Goal: Task Accomplishment & Management: Check status

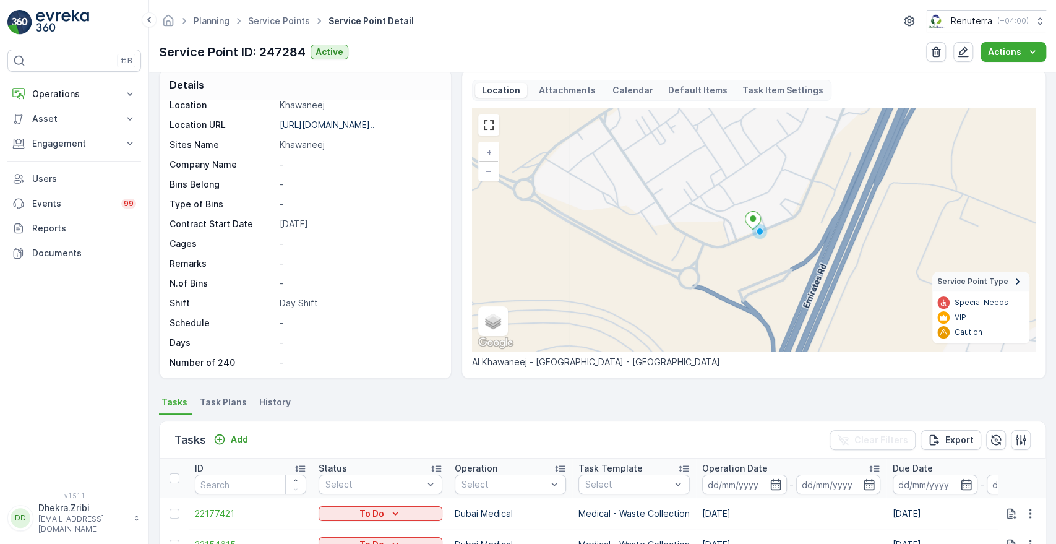
scroll to position [11, 0]
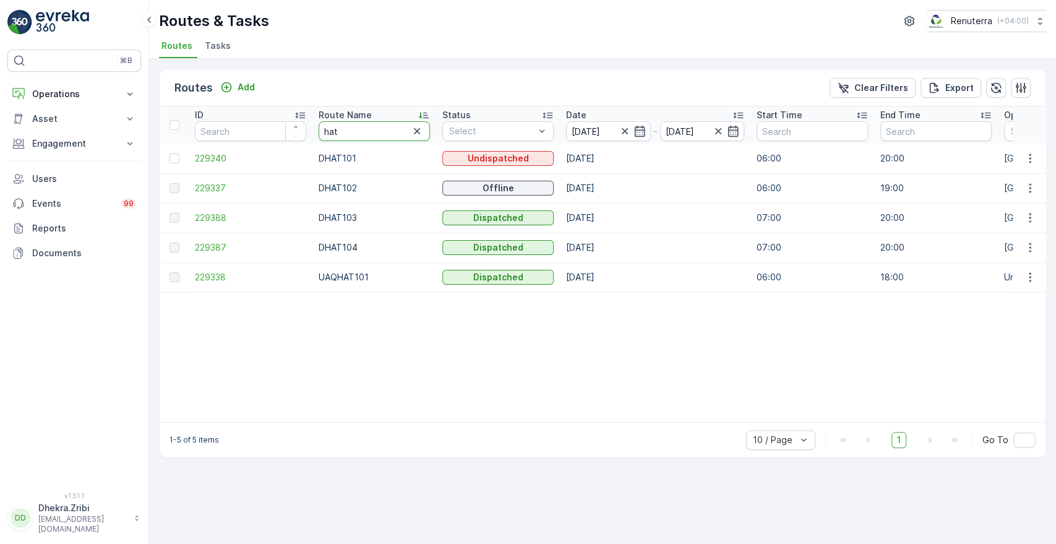
click at [346, 134] on input "hat" at bounding box center [374, 131] width 111 height 20
type input "roro"
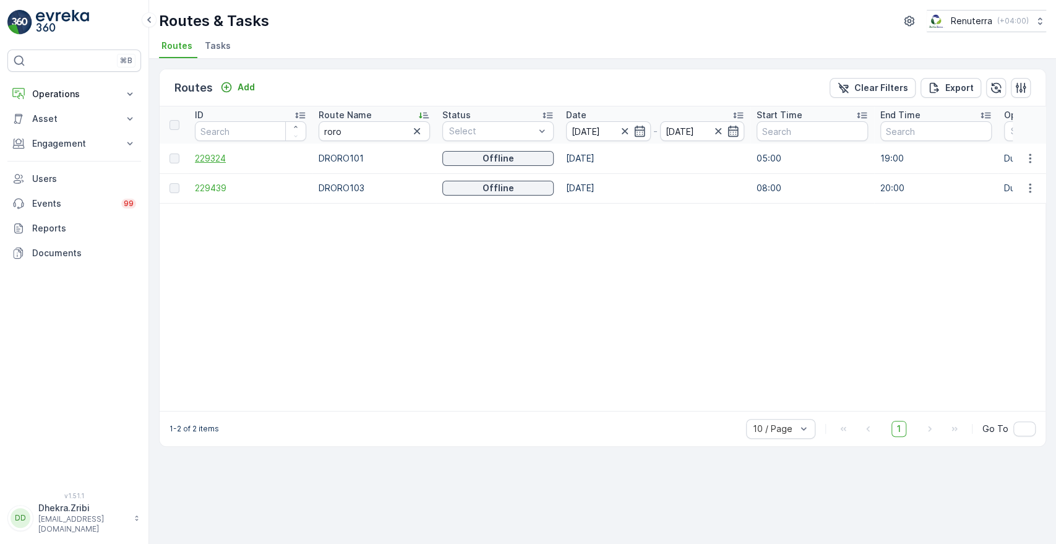
click at [220, 155] on span "229324" at bounding box center [250, 158] width 111 height 12
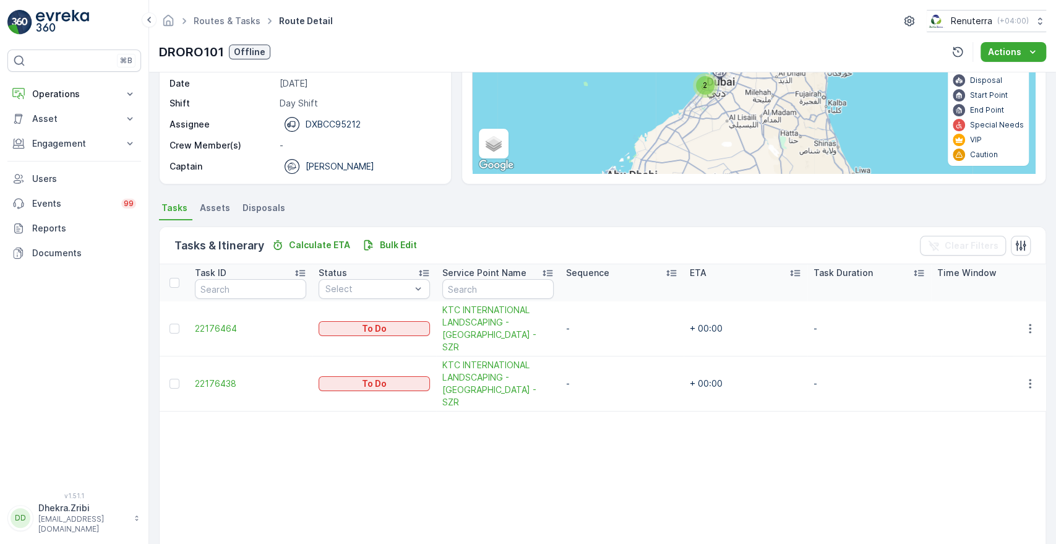
scroll to position [148, 0]
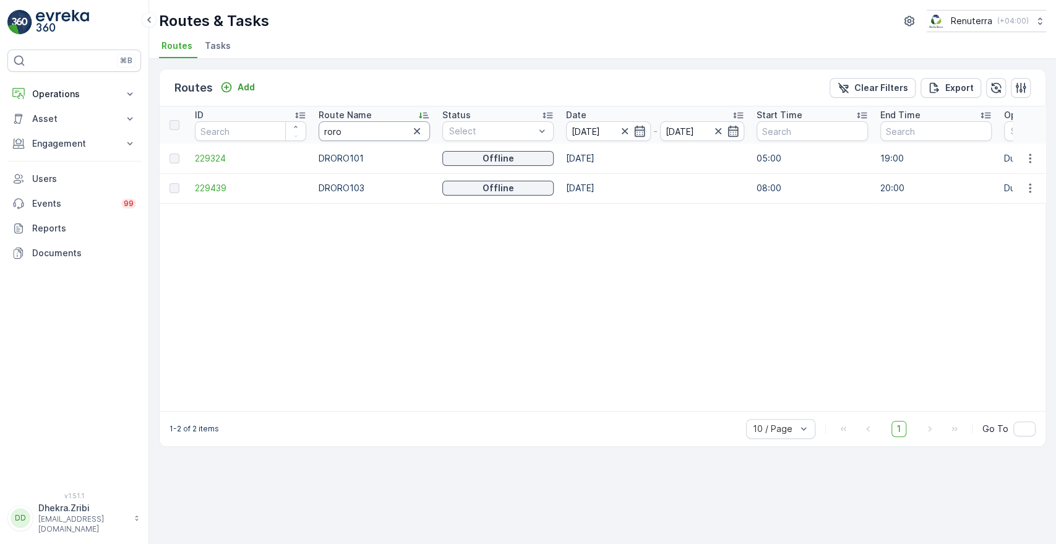
click at [343, 137] on input "roro" at bounding box center [374, 131] width 111 height 20
type input "hat"
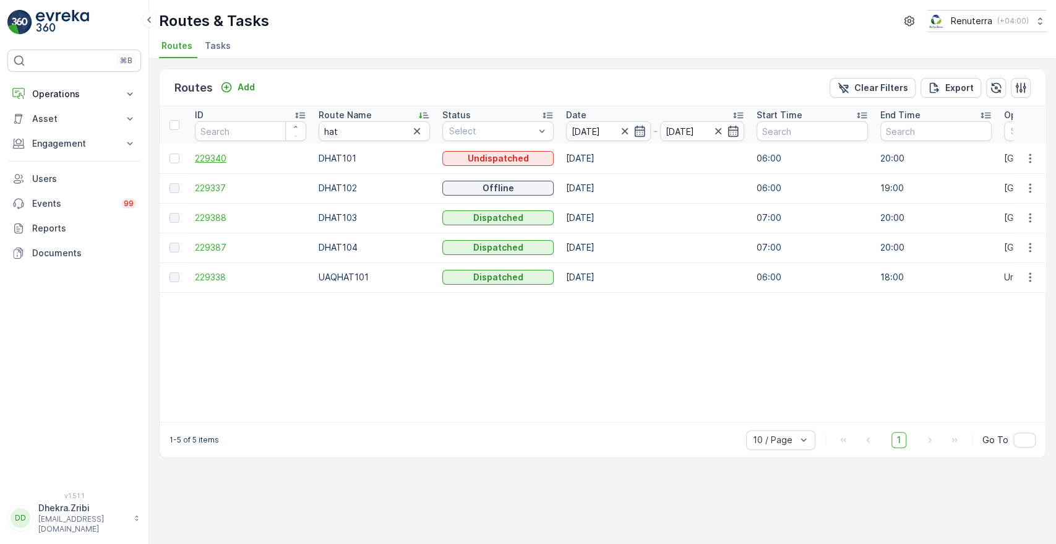
click at [215, 158] on span "229340" at bounding box center [250, 158] width 111 height 12
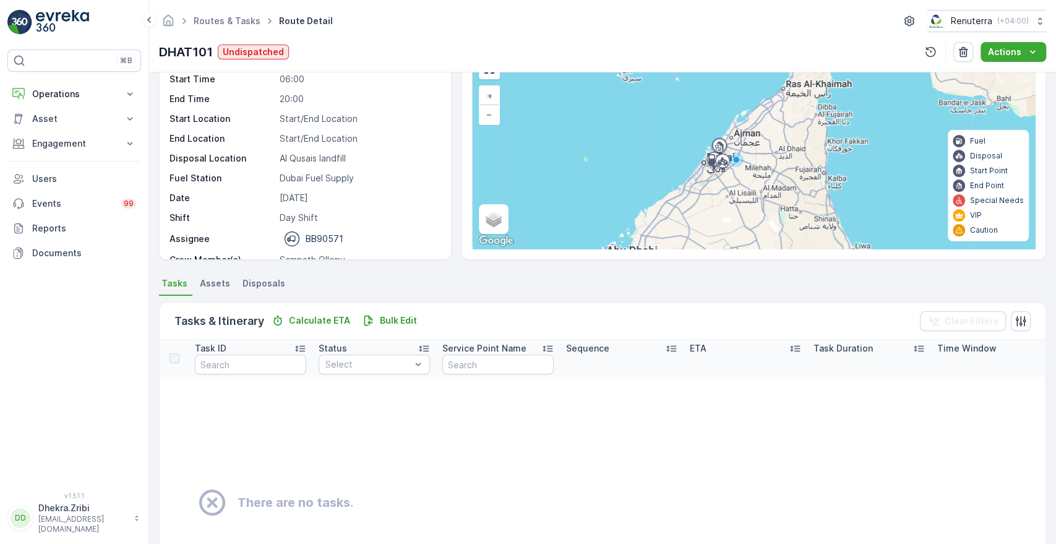
scroll to position [39, 0]
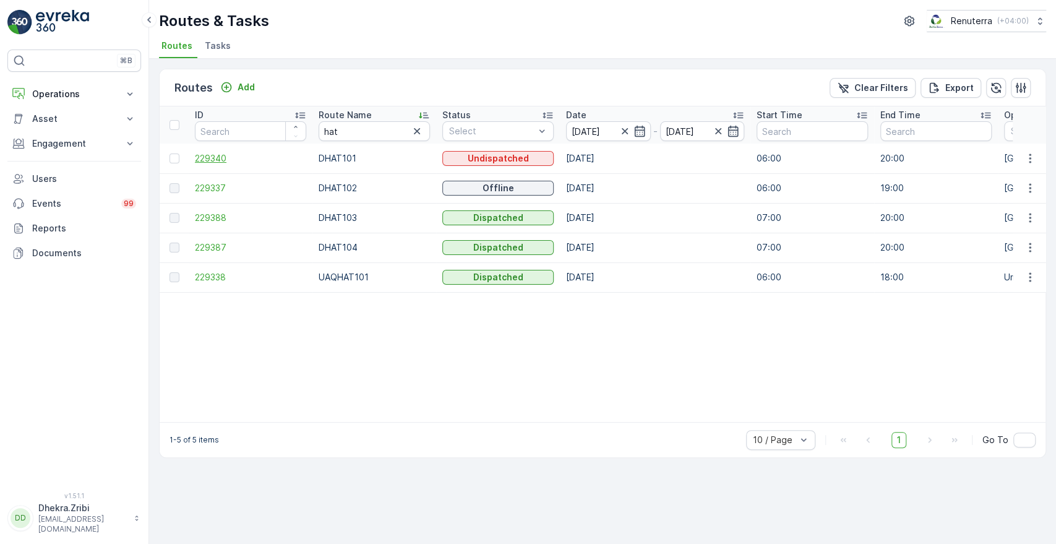
click at [223, 158] on span "229340" at bounding box center [250, 158] width 111 height 12
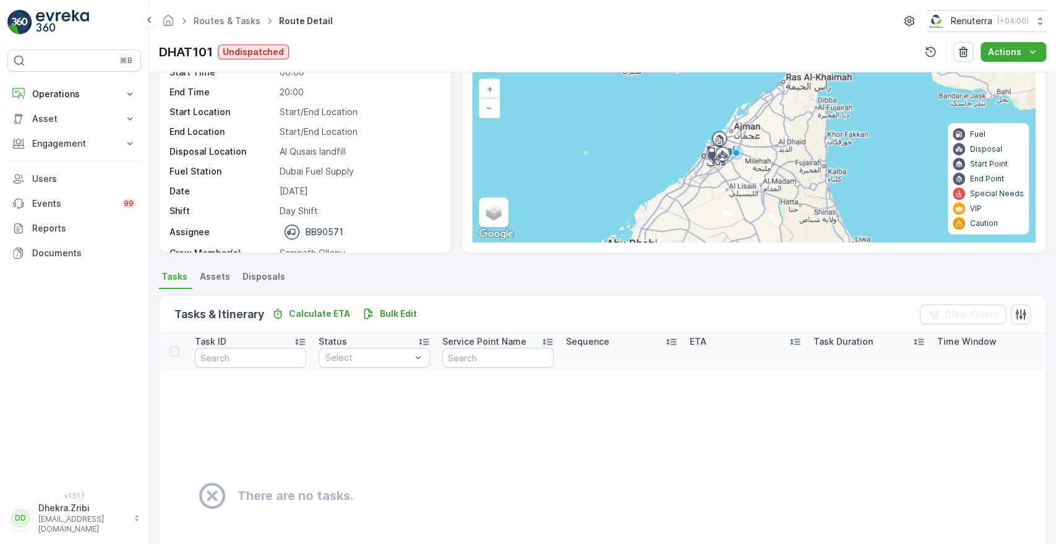
scroll to position [39, 0]
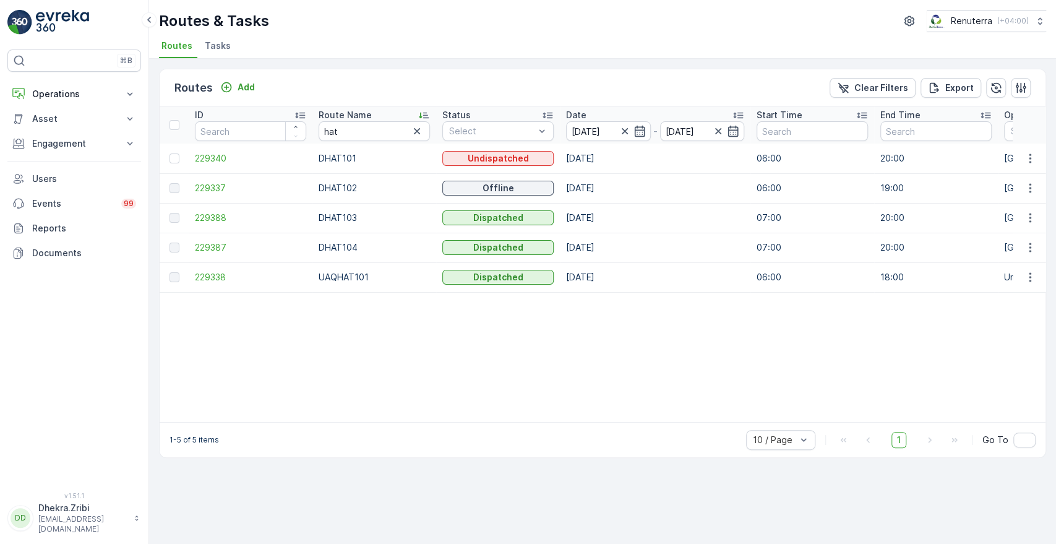
click at [208, 180] on td "229337" at bounding box center [251, 188] width 124 height 30
click at [209, 184] on span "229337" at bounding box center [250, 188] width 111 height 12
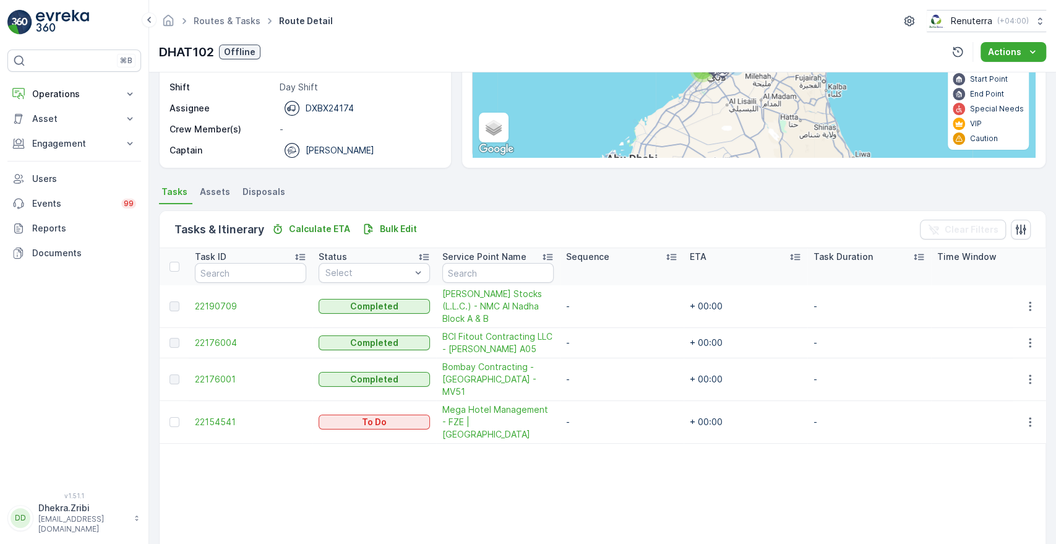
scroll to position [161, 0]
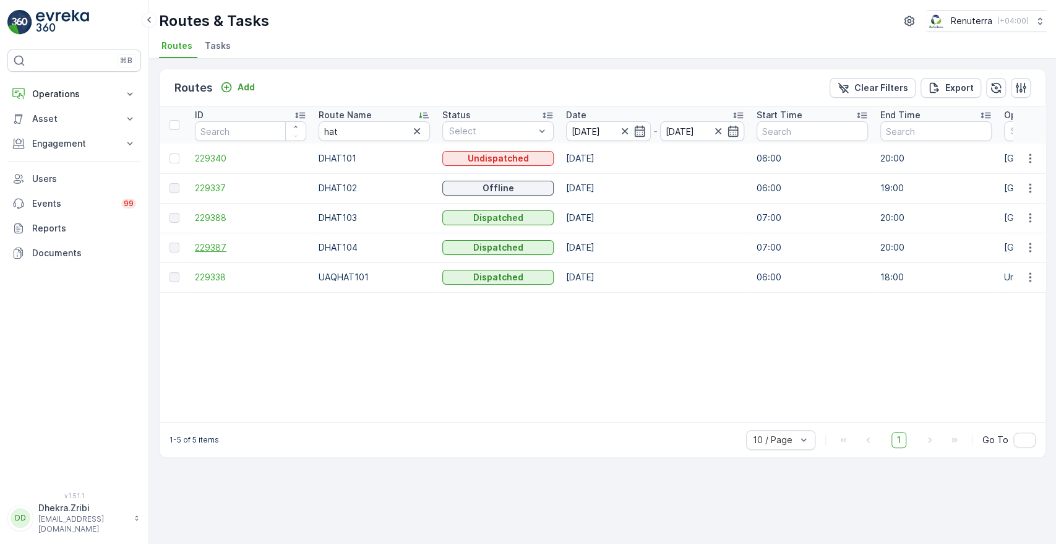
click at [213, 242] on span "229387" at bounding box center [250, 247] width 111 height 12
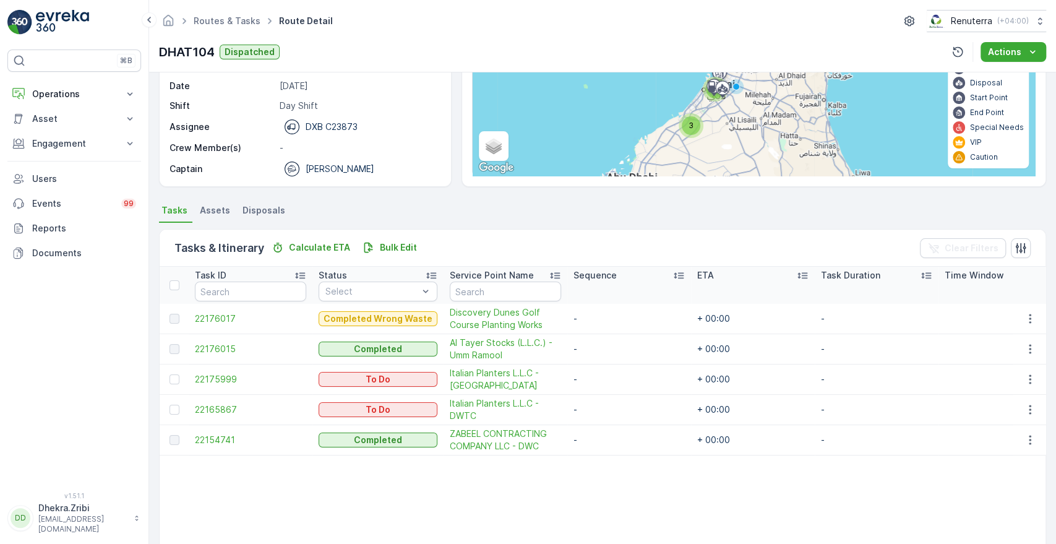
scroll to position [144, 0]
click at [205, 317] on span "22176017" at bounding box center [250, 318] width 111 height 12
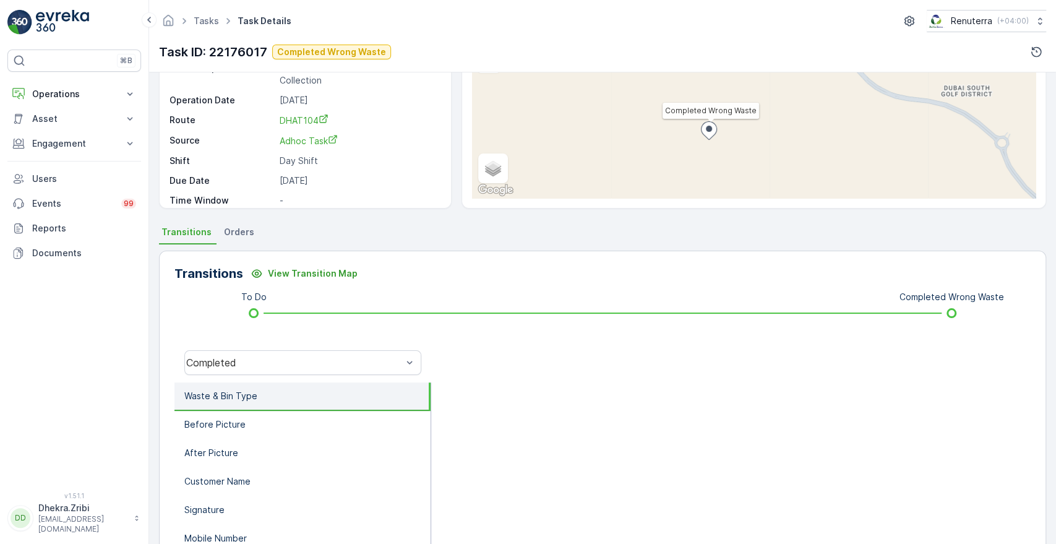
scroll to position [123, 0]
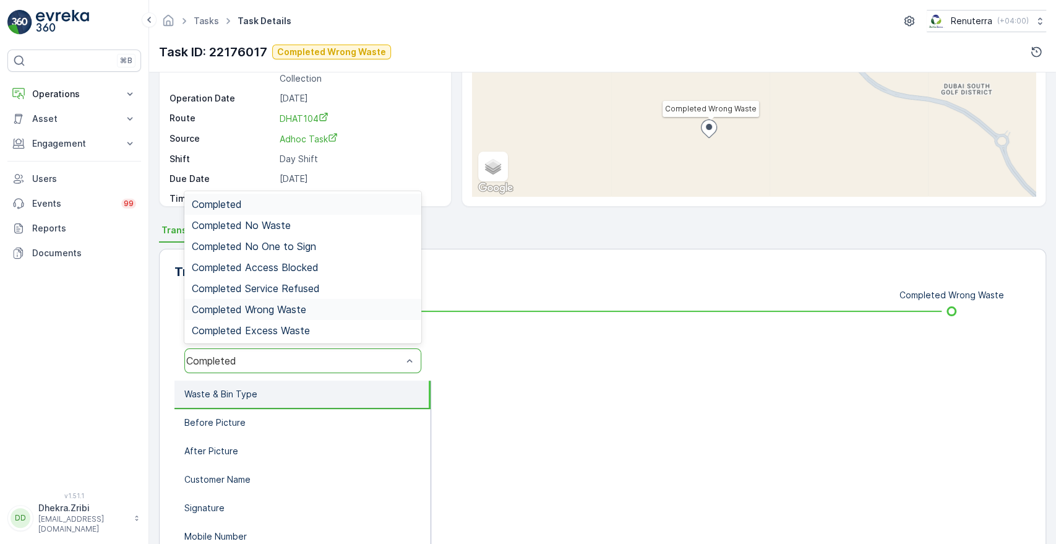
click at [267, 311] on span "Completed Wrong Waste" at bounding box center [249, 309] width 114 height 11
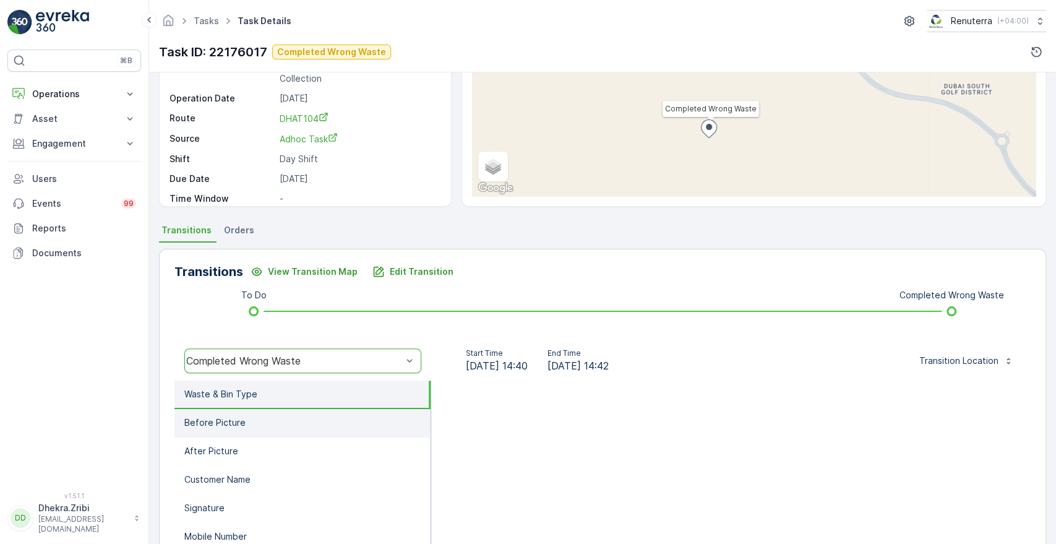
click at [249, 416] on li "Before Picture" at bounding box center [302, 423] width 256 height 28
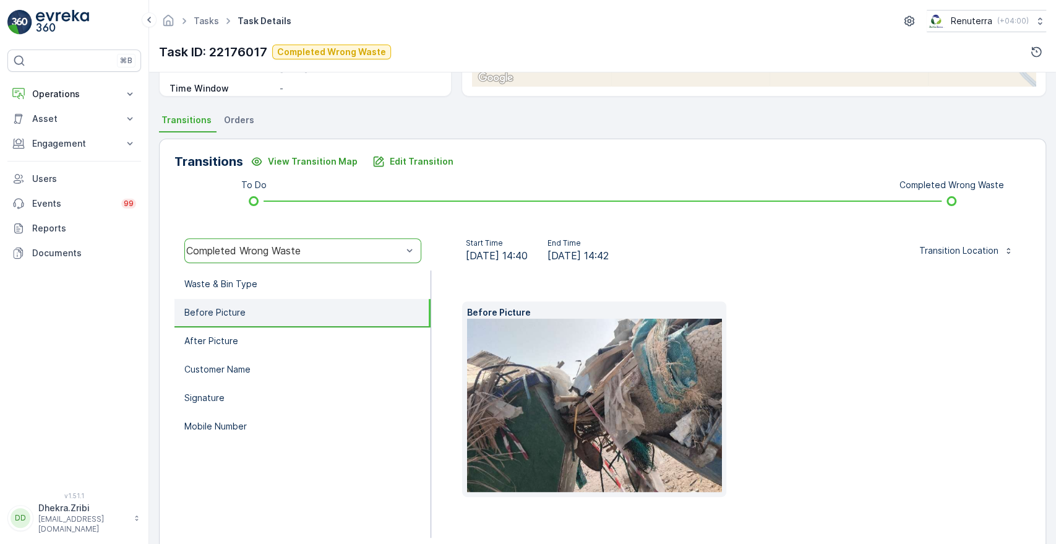
scroll to position [255, 0]
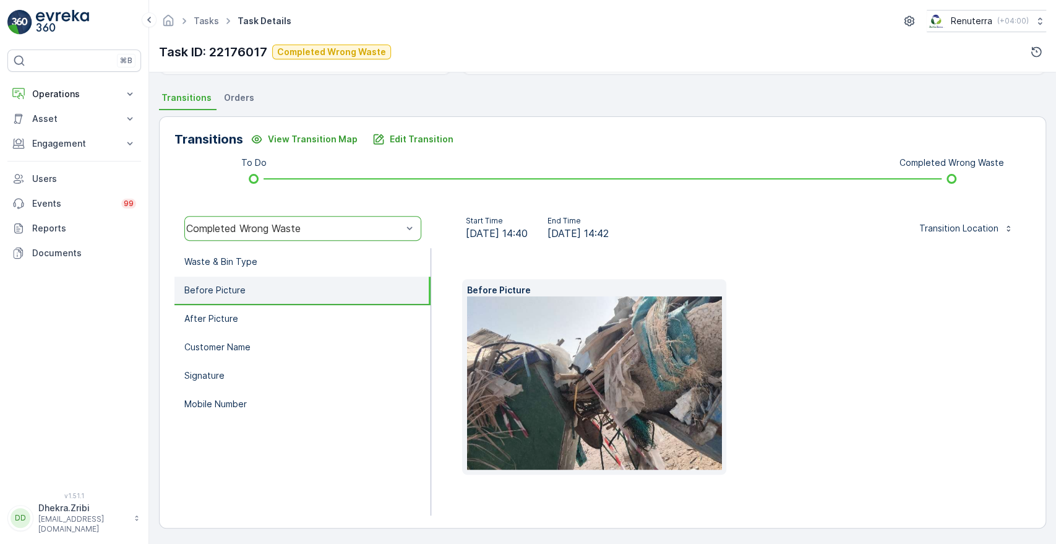
click at [604, 436] on img at bounding box center [660, 382] width 386 height 173
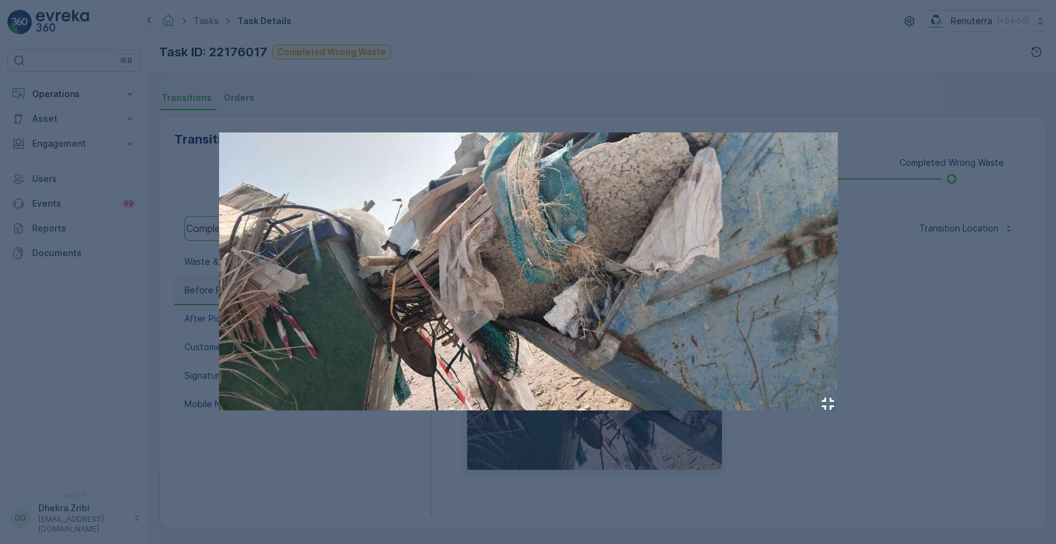
click at [604, 436] on div at bounding box center [528, 272] width 1056 height 544
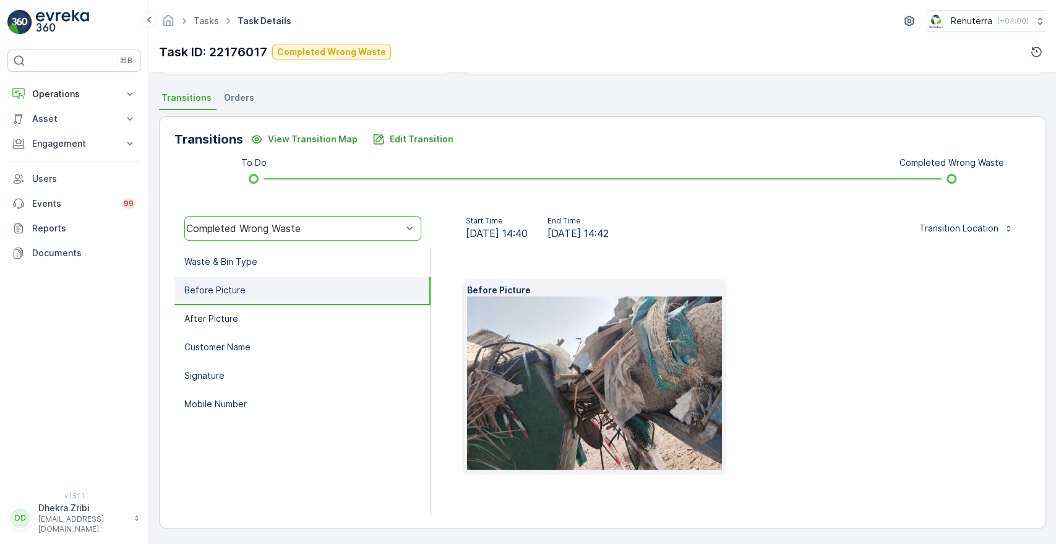
click at [604, 436] on img at bounding box center [660, 382] width 386 height 173
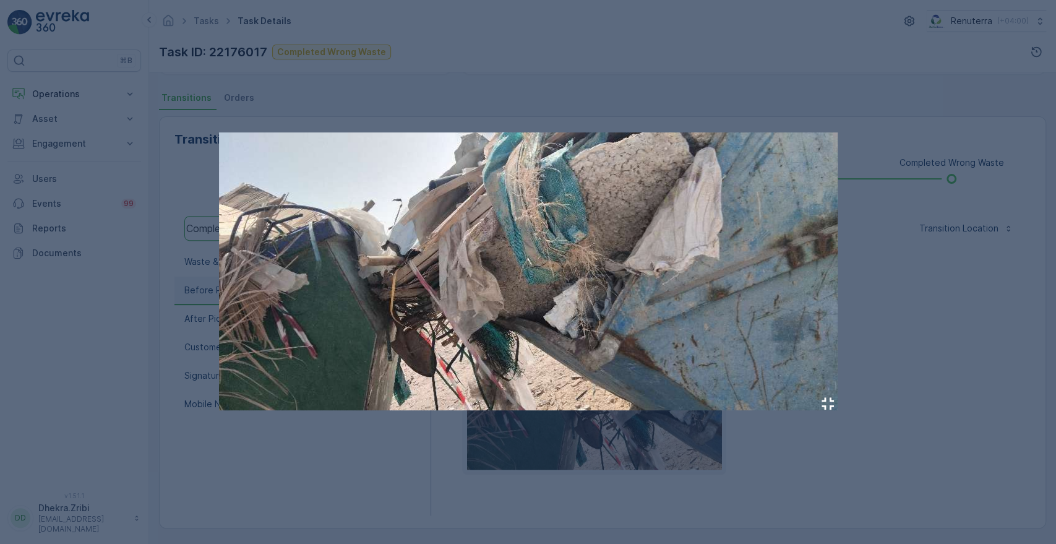
click at [136, 248] on div at bounding box center [528, 272] width 1056 height 544
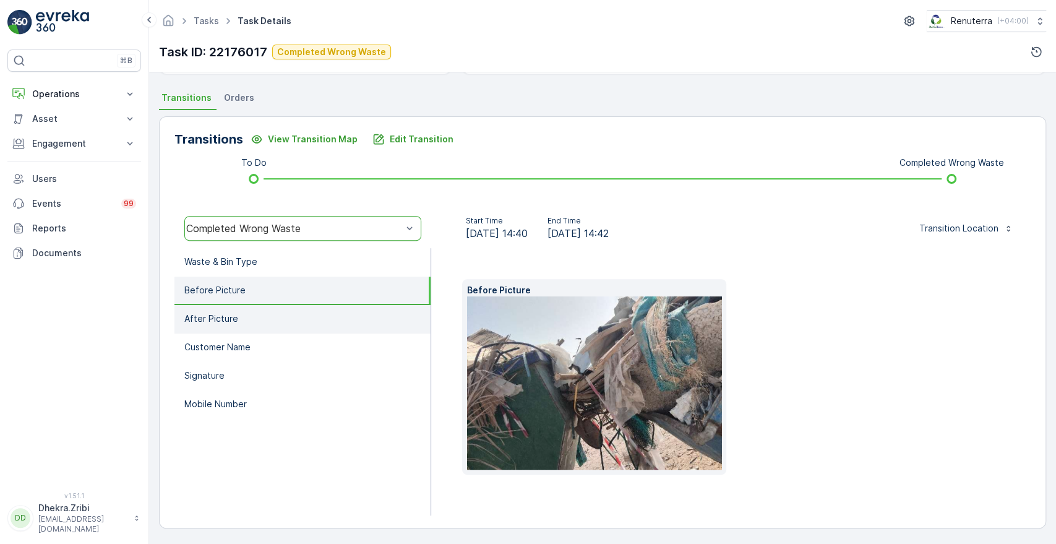
click at [226, 312] on p "After Picture" at bounding box center [211, 318] width 54 height 12
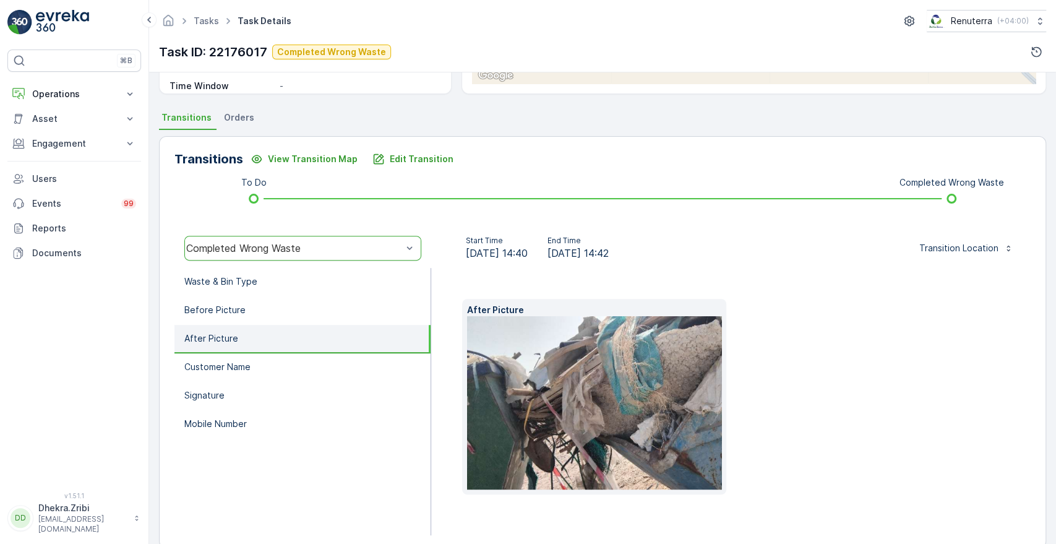
click at [551, 397] on img at bounding box center [660, 402] width 386 height 173
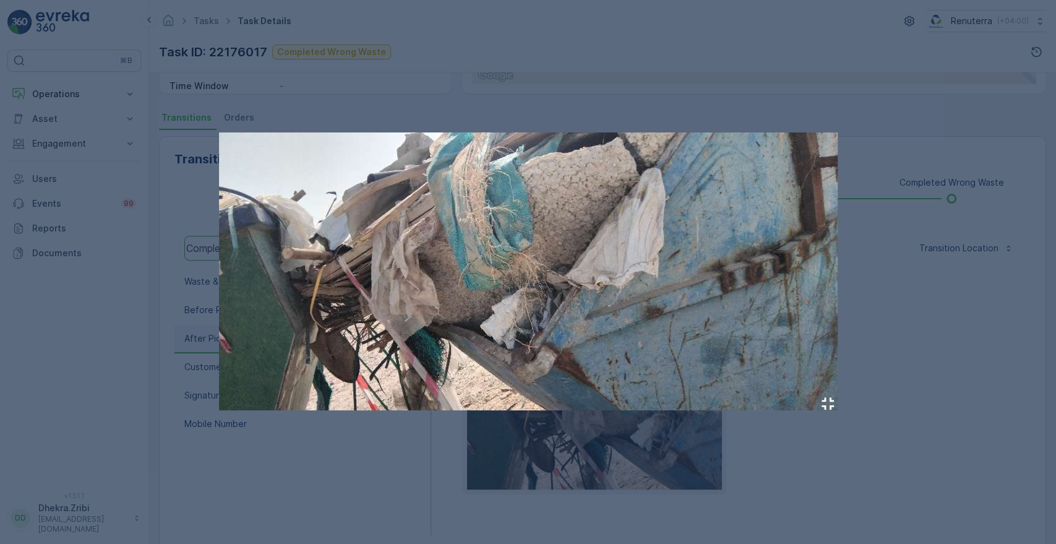
click at [176, 238] on div at bounding box center [528, 272] width 1056 height 544
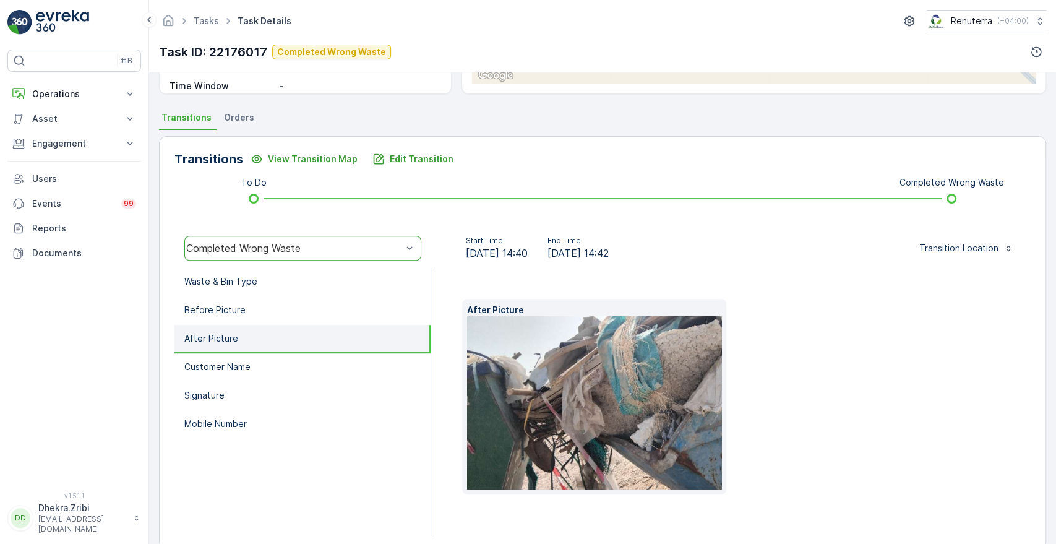
scroll to position [0, 0]
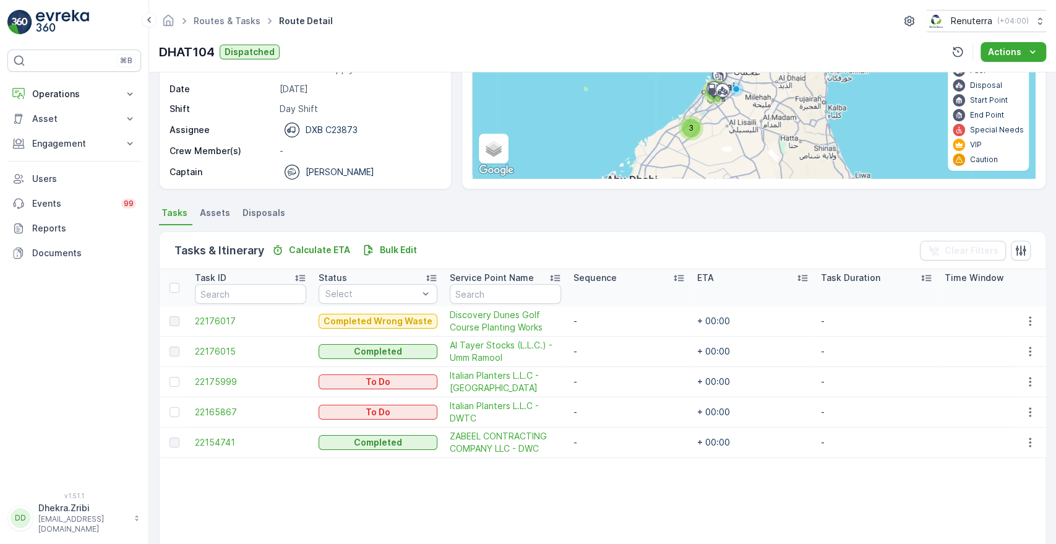
scroll to position [140, 0]
